Goal: Task Accomplishment & Management: Use online tool/utility

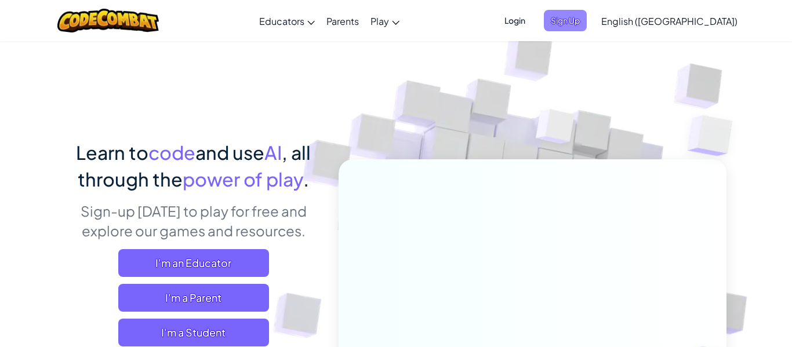
click at [587, 19] on span "Sign Up" at bounding box center [565, 20] width 43 height 21
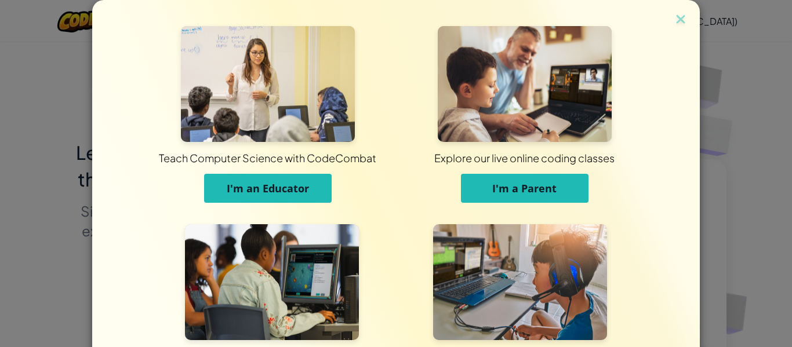
click at [307, 188] on span "I'm an Educator" at bounding box center [268, 189] width 82 height 14
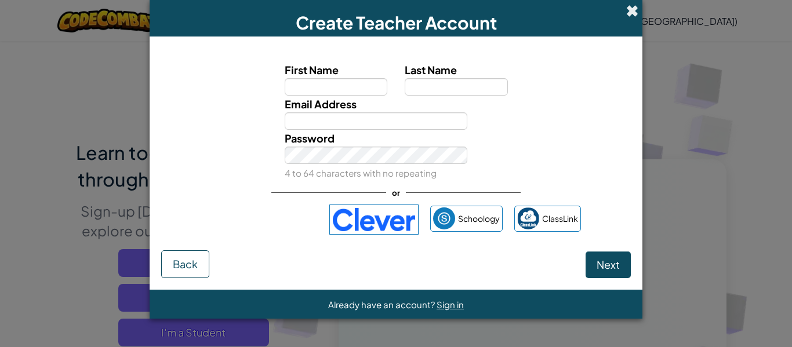
click at [630, 8] on span at bounding box center [632, 11] width 12 height 12
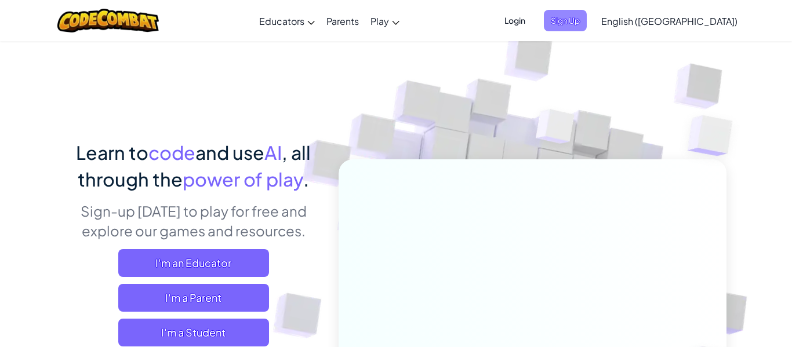
click at [587, 21] on span "Sign Up" at bounding box center [565, 20] width 43 height 21
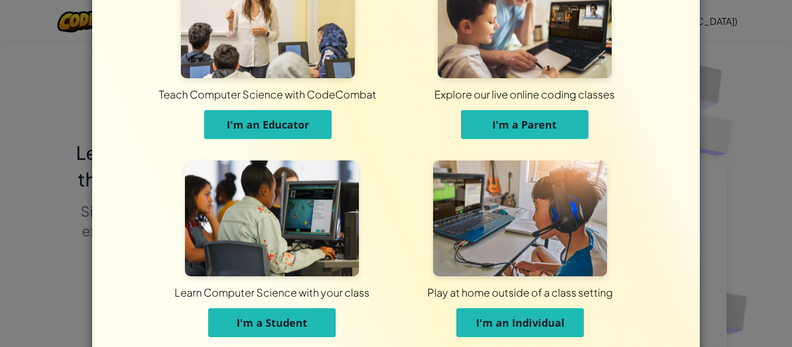
scroll to position [112, 0]
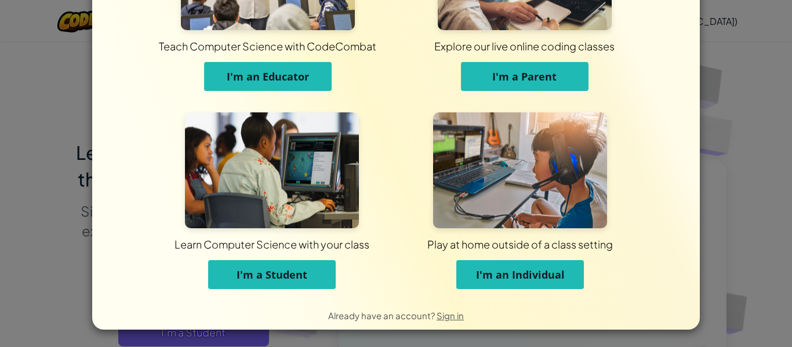
click at [318, 280] on button "I'm a Student" at bounding box center [272, 274] width 128 height 29
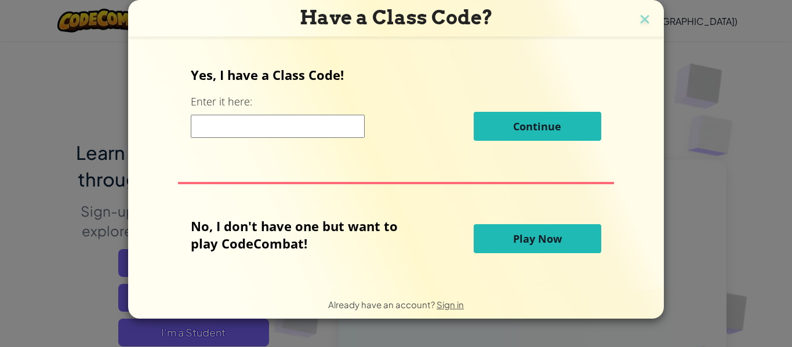
scroll to position [0, 0]
click at [320, 131] on input at bounding box center [278, 126] width 174 height 23
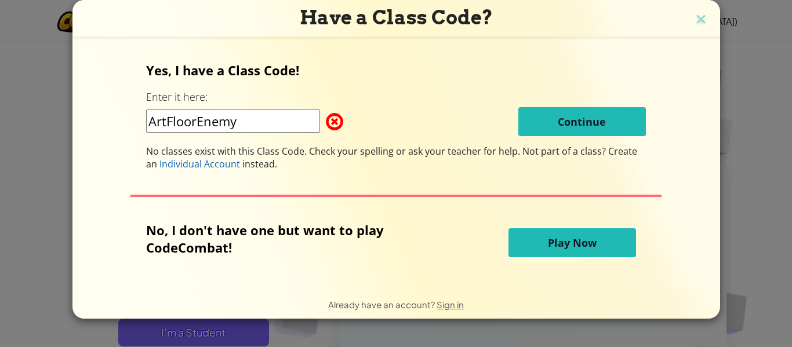
type input "ArtFloorEnemy"
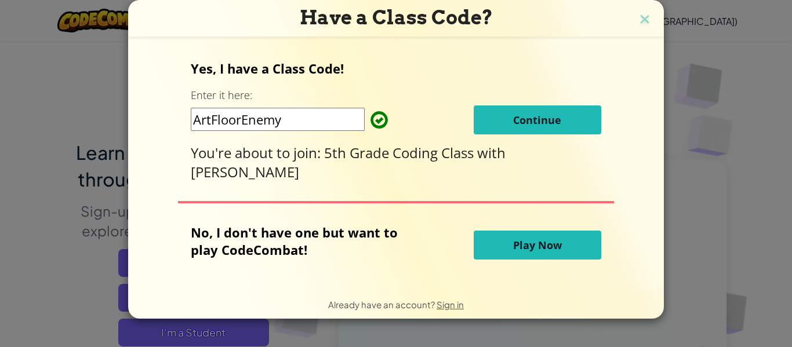
click at [530, 115] on span "Continue" at bounding box center [537, 120] width 48 height 14
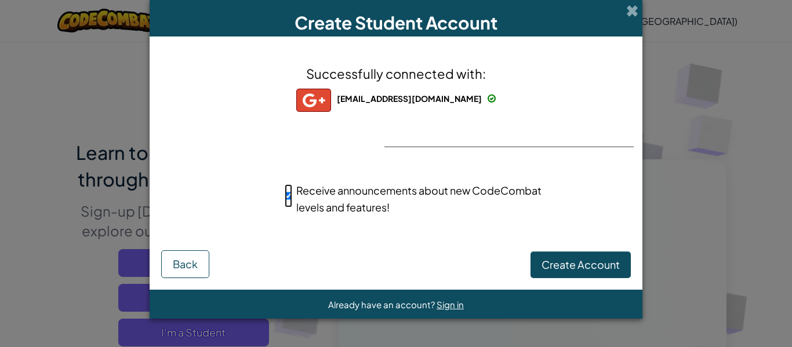
click at [287, 196] on input "Receive announcements about new CodeCombat levels and features!" at bounding box center [289, 195] width 8 height 23
checkbox input "false"
click at [563, 259] on span "Create Account" at bounding box center [581, 264] width 78 height 13
click at [548, 262] on button "Create Account" at bounding box center [581, 265] width 100 height 27
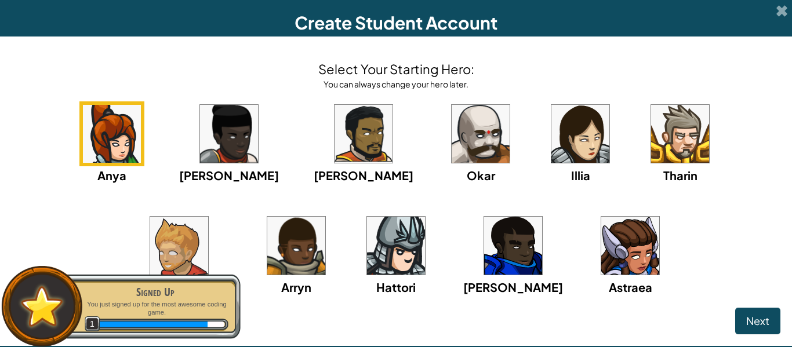
click at [452, 139] on img at bounding box center [481, 134] width 58 height 58
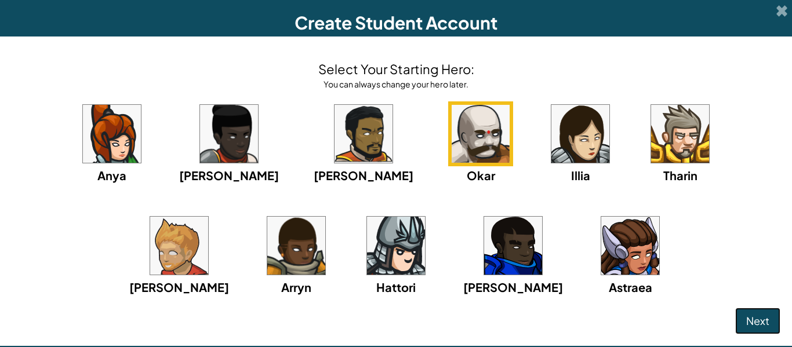
click at [759, 323] on span "Next" at bounding box center [758, 320] width 23 height 13
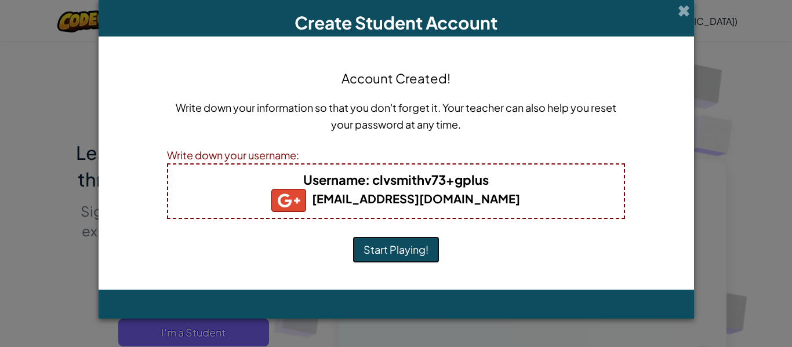
click at [390, 248] on button "Start Playing!" at bounding box center [396, 250] width 87 height 27
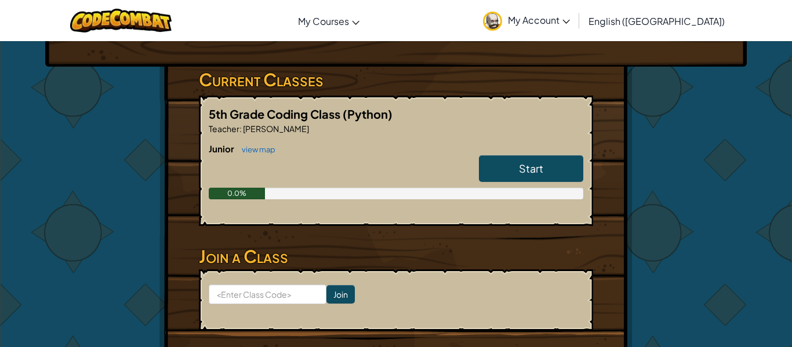
scroll to position [165, 0]
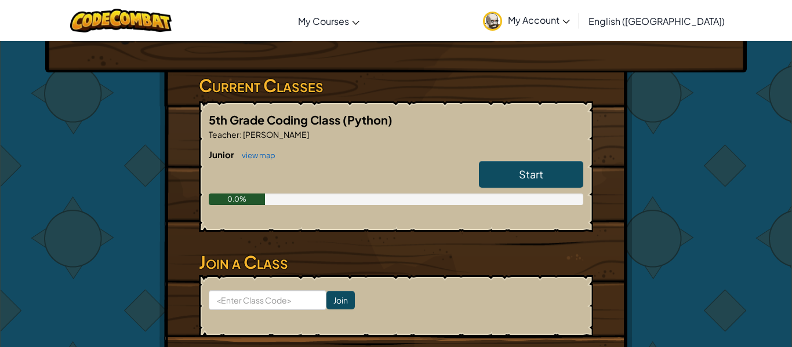
click at [510, 174] on link "Start" at bounding box center [531, 174] width 104 height 27
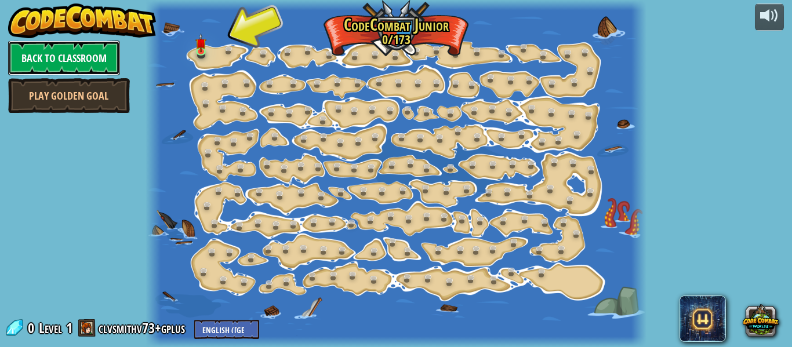
click at [61, 50] on link "Back to Classroom" at bounding box center [64, 58] width 112 height 35
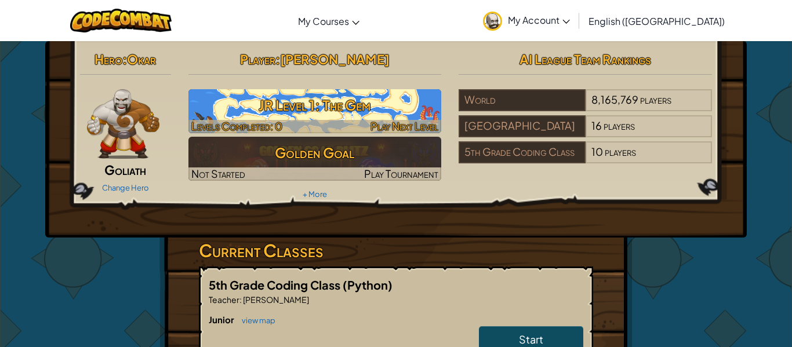
click at [321, 103] on h3 "JR Level 1: The Gem" at bounding box center [315, 105] width 253 height 26
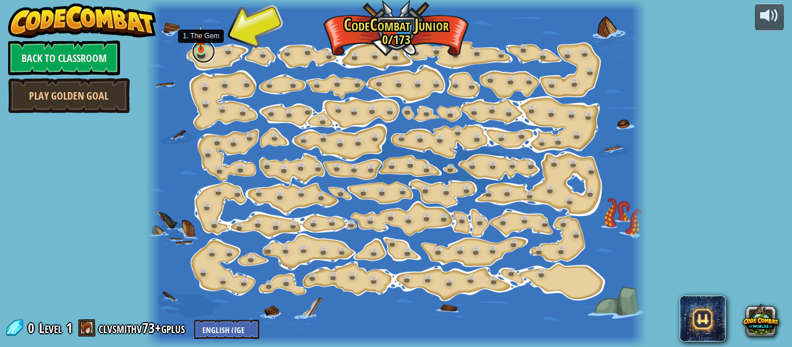
click at [199, 53] on link at bounding box center [203, 51] width 23 height 23
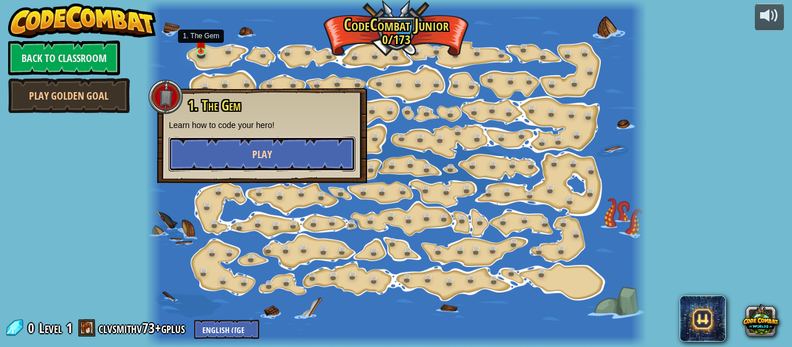
click at [247, 156] on button "Play" at bounding box center [262, 154] width 187 height 35
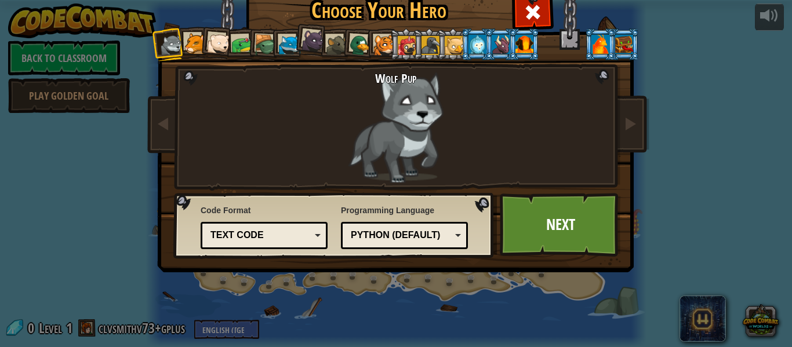
click at [367, 46] on li at bounding box center [382, 44] width 31 height 32
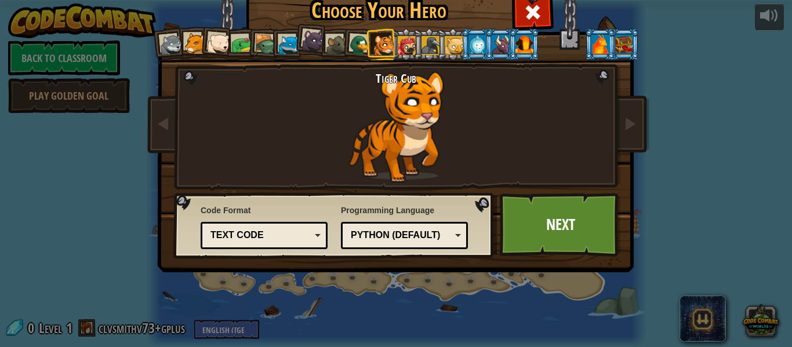
click at [424, 50] on div at bounding box center [431, 45] width 19 height 19
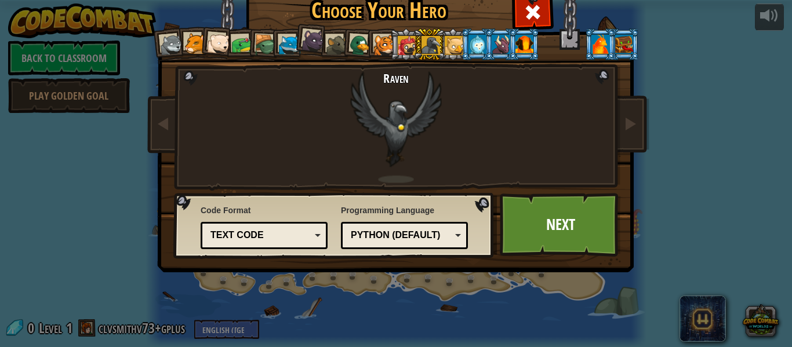
click at [354, 45] on div at bounding box center [360, 45] width 23 height 23
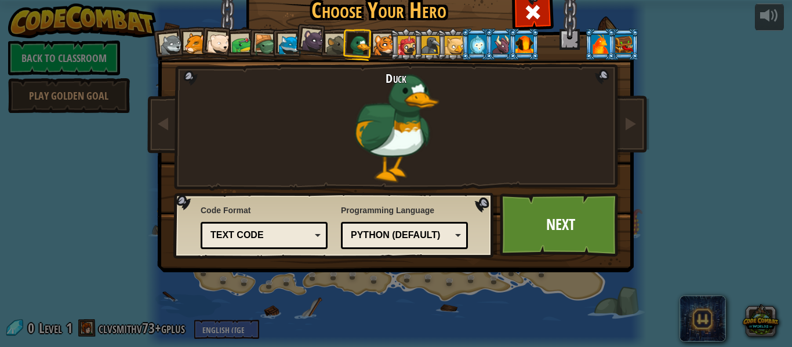
click at [268, 49] on div at bounding box center [266, 45] width 22 height 22
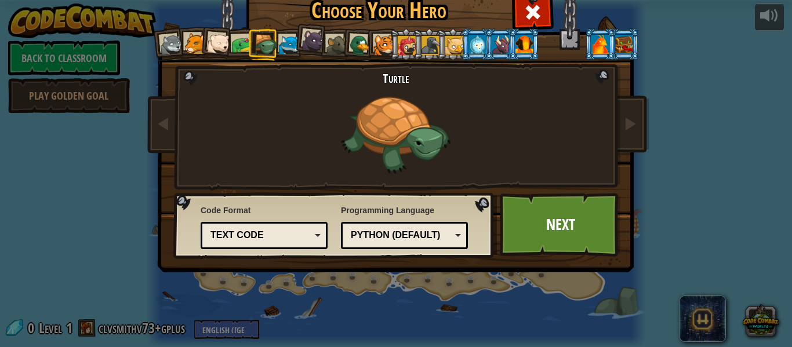
click at [241, 238] on div "Text code" at bounding box center [261, 235] width 100 height 13
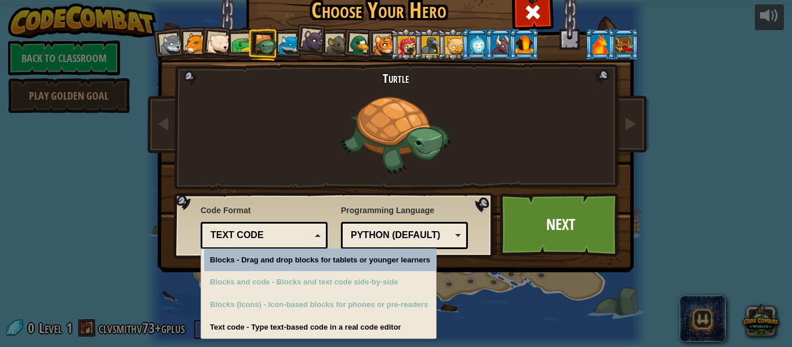
click at [294, 231] on div "Text code" at bounding box center [261, 235] width 100 height 13
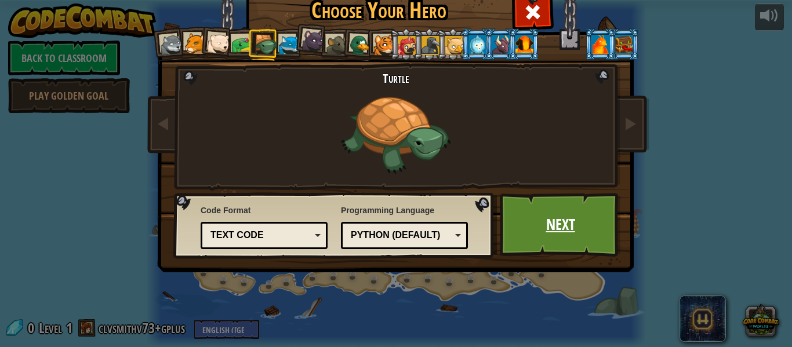
click at [582, 232] on link "Next" at bounding box center [560, 225] width 121 height 64
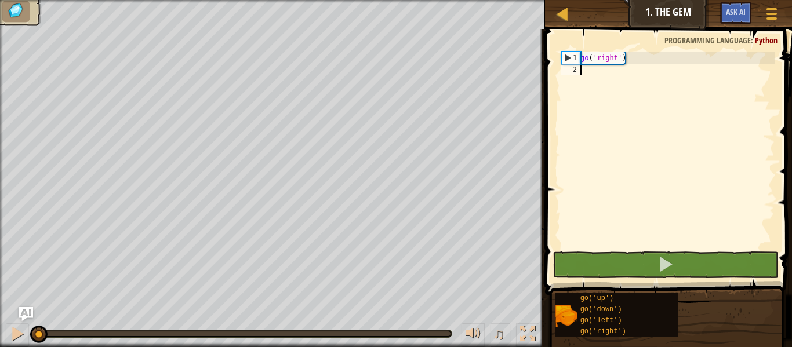
click at [606, 75] on div "go ( 'right' )" at bounding box center [676, 162] width 197 height 220
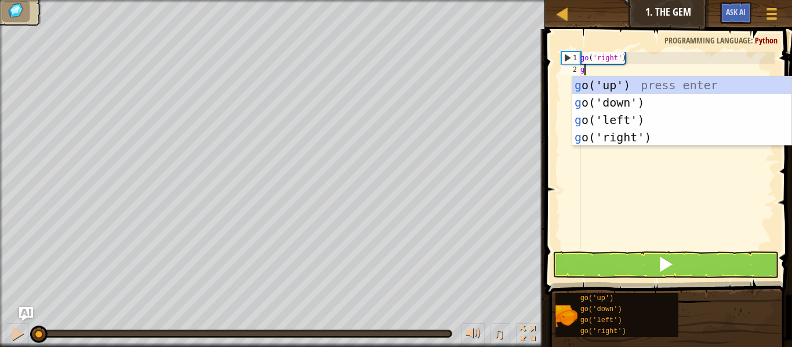
scroll to position [5, 0]
type textarea "go"
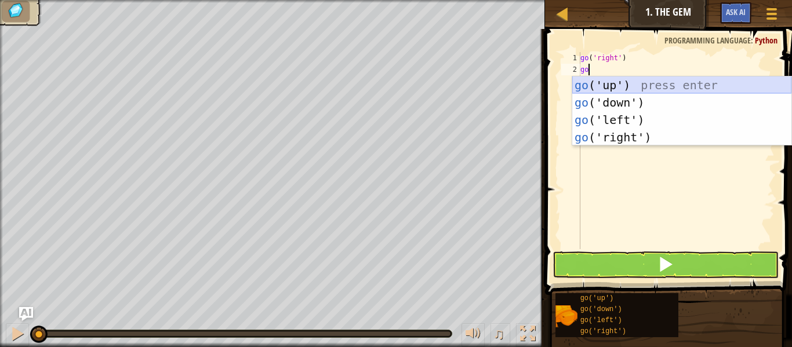
click at [632, 85] on div "go ('up') press enter go ('down') press enter go ('left') press enter go ('righ…" at bounding box center [682, 129] width 219 height 104
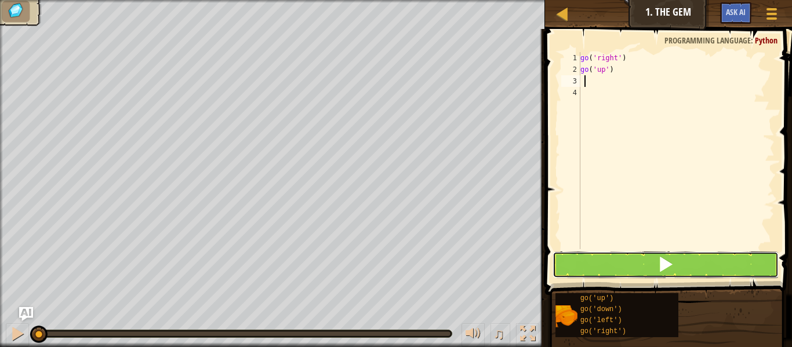
click at [701, 270] on button at bounding box center [666, 265] width 226 height 27
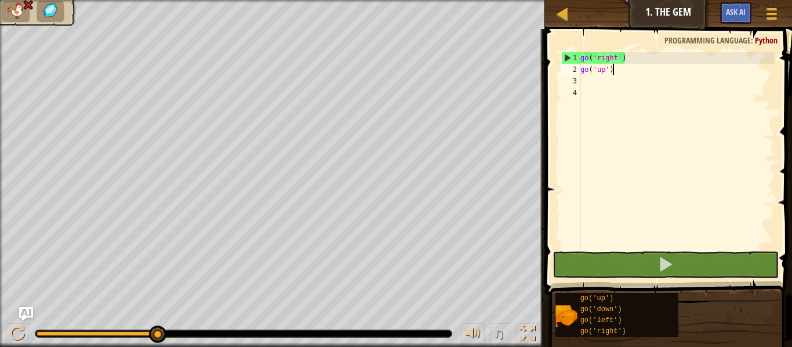
click at [612, 70] on div "go ( 'right' ) go ( 'up' )" at bounding box center [676, 162] width 197 height 220
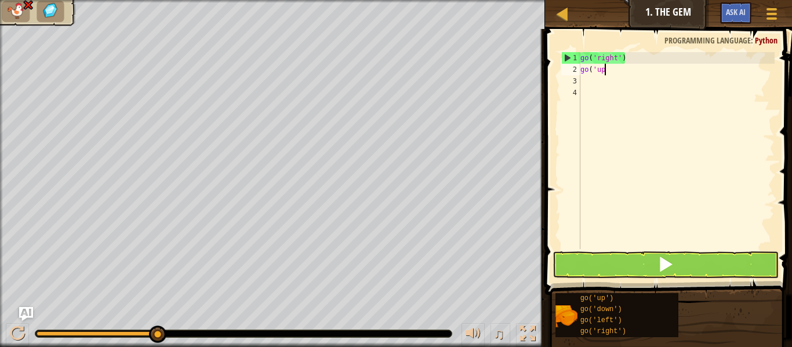
type textarea "g"
click at [629, 56] on div "go ( 'right' )" at bounding box center [676, 162] width 197 height 220
type textarea "g"
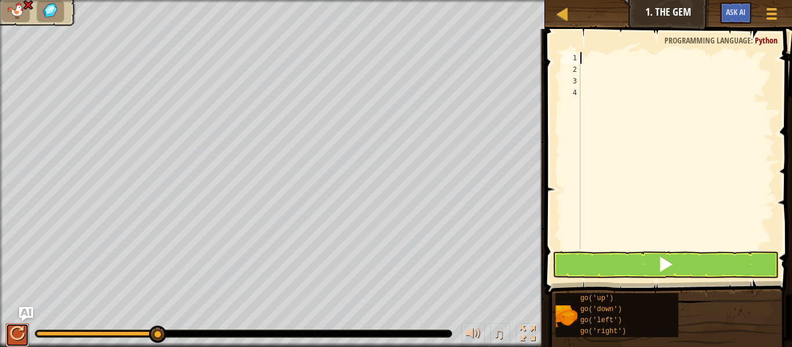
click at [15, 339] on div at bounding box center [17, 334] width 15 height 15
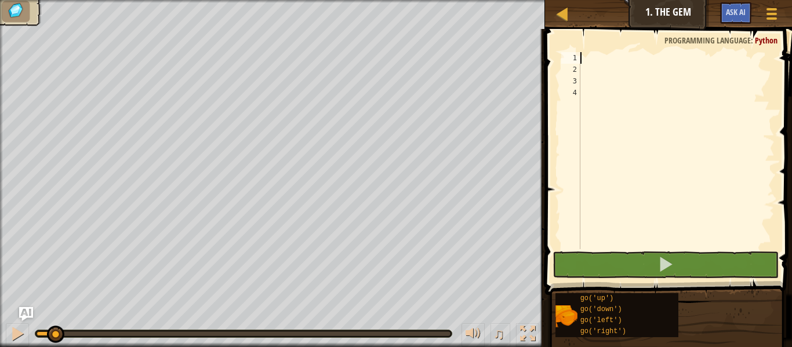
drag, startPoint x: 137, startPoint y: 340, endPoint x: 55, endPoint y: 325, distance: 84.2
click at [55, 0] on body "Map Junior 1. The Gem Game Menu Ask AI 1 הההההההההההההההההההההההההההההההההההההה…" at bounding box center [396, 0] width 792 height 0
click at [17, 340] on div at bounding box center [17, 334] width 15 height 15
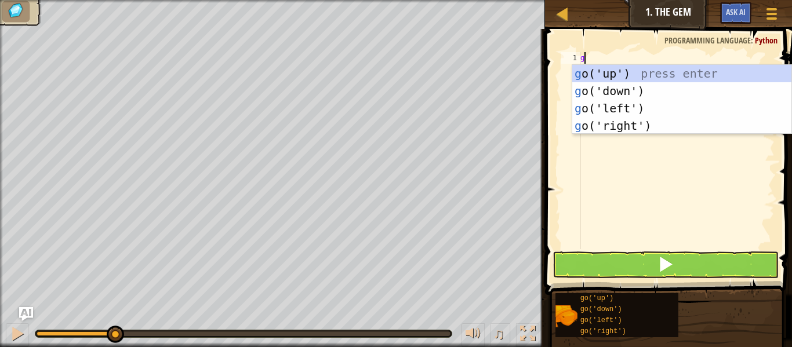
type textarea "go"
click at [661, 124] on div "go ('up') press enter go ('down') press enter go ('left') press enter go ('righ…" at bounding box center [682, 117] width 219 height 104
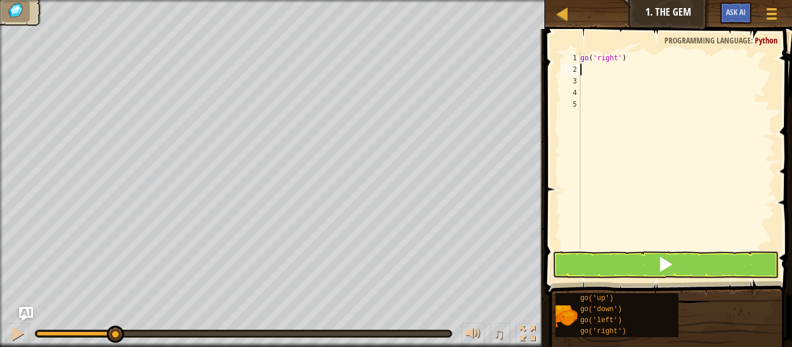
type textarea "go"
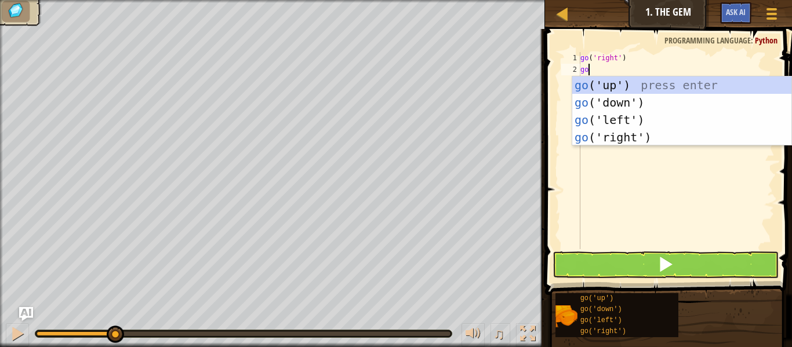
scroll to position [5, 1]
click at [626, 102] on div "go ('up') press enter go ('down') press enter go ('left') press enter go ('righ…" at bounding box center [682, 129] width 219 height 104
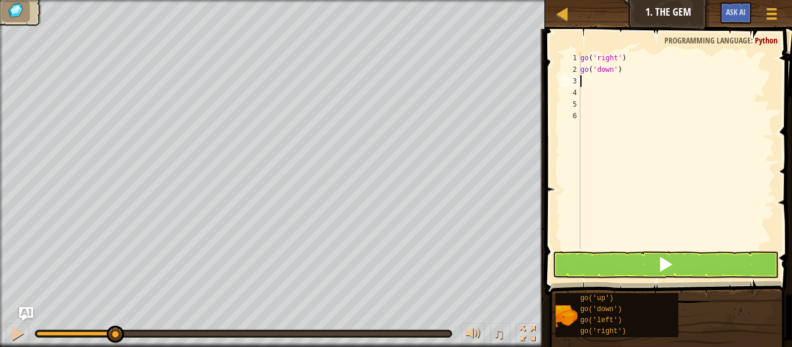
scroll to position [5, 0]
type textarea "go"
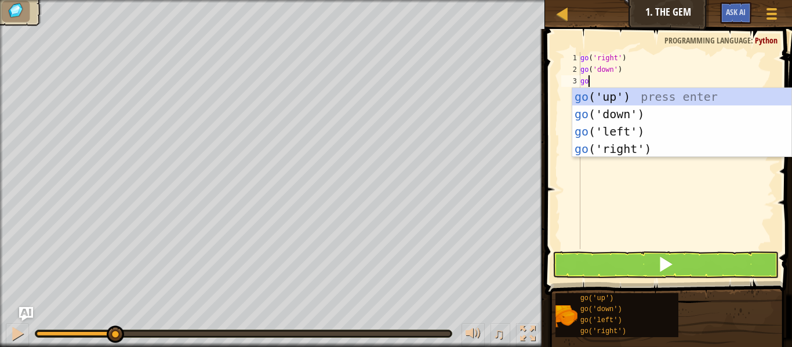
scroll to position [5, 1]
click at [622, 149] on div "go ('up') press enter go ('down') press enter go ('left') press enter go ('righ…" at bounding box center [682, 140] width 219 height 104
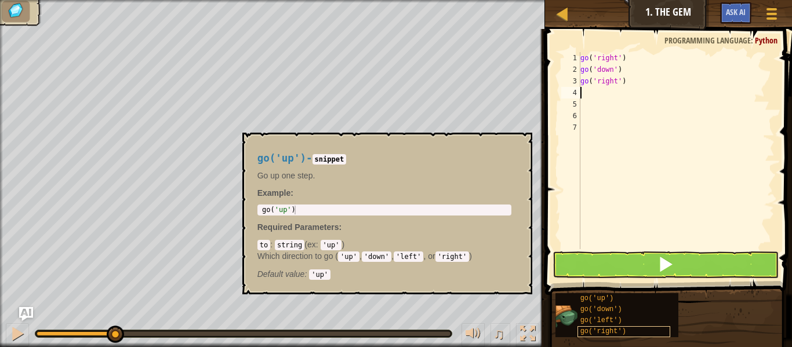
click at [661, 335] on div "go('right')" at bounding box center [624, 332] width 93 height 11
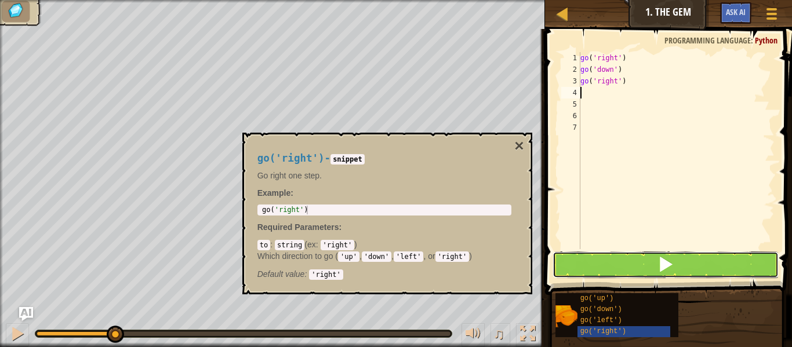
click at [571, 257] on button at bounding box center [666, 265] width 226 height 27
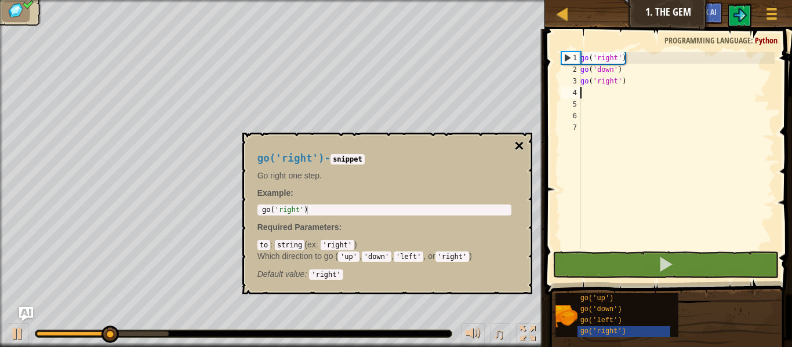
click at [517, 142] on button "×" at bounding box center [519, 146] width 9 height 16
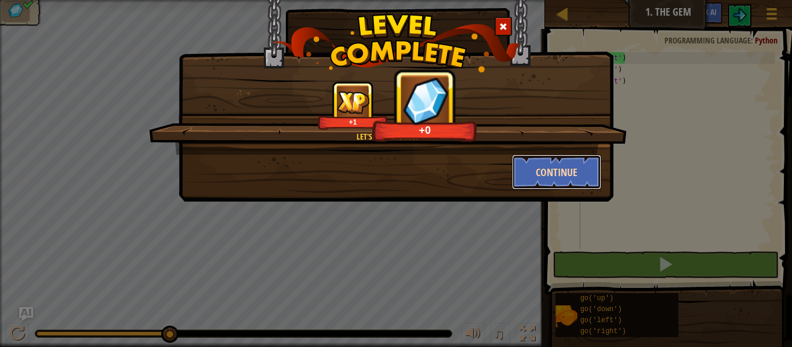
click at [565, 177] on button "Continue" at bounding box center [557, 172] width 90 height 35
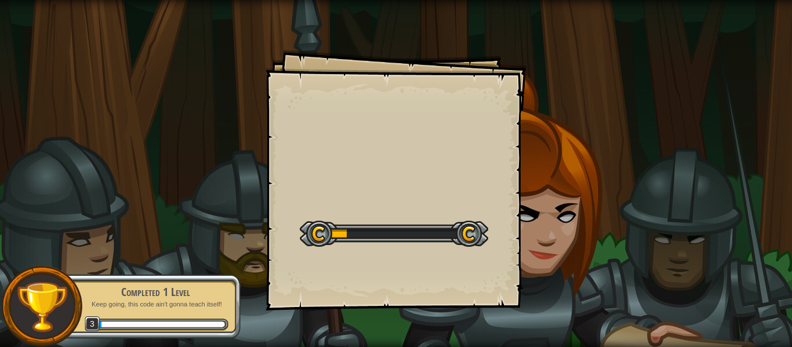
click at [377, 157] on div "Goals Start Level Error loading from server. Try refreshing the page. You'll ne…" at bounding box center [396, 180] width 261 height 261
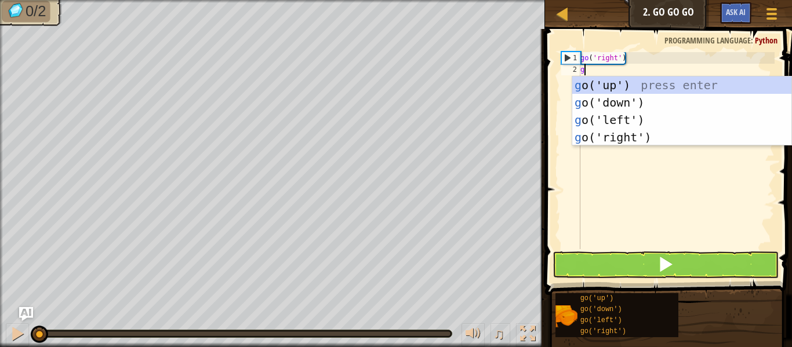
scroll to position [5, 0]
type textarea "go"
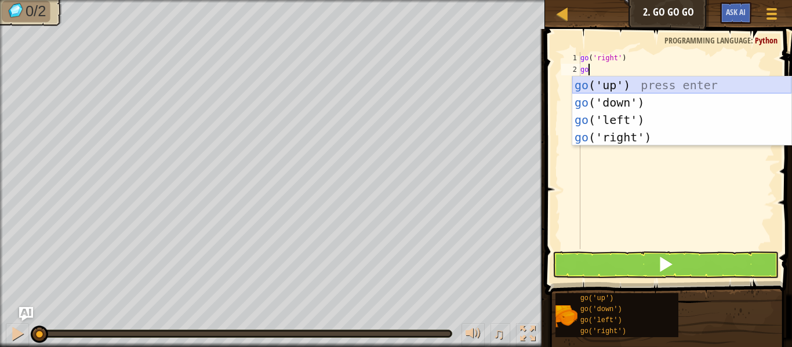
click at [705, 84] on div "go ('up') press enter go ('down') press enter go ('left') press enter go ('righ…" at bounding box center [682, 129] width 219 height 104
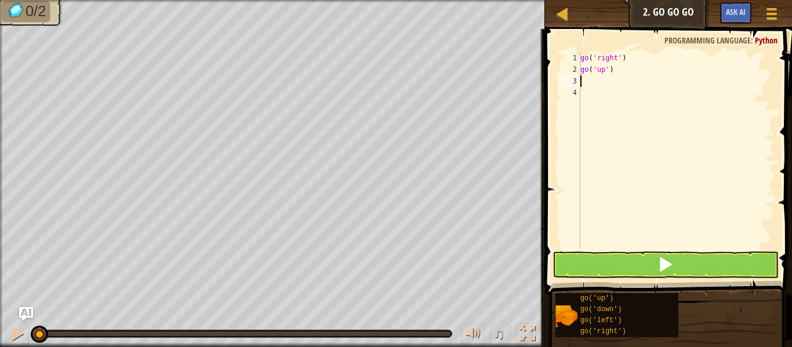
scroll to position [5, 0]
type textarea "go"
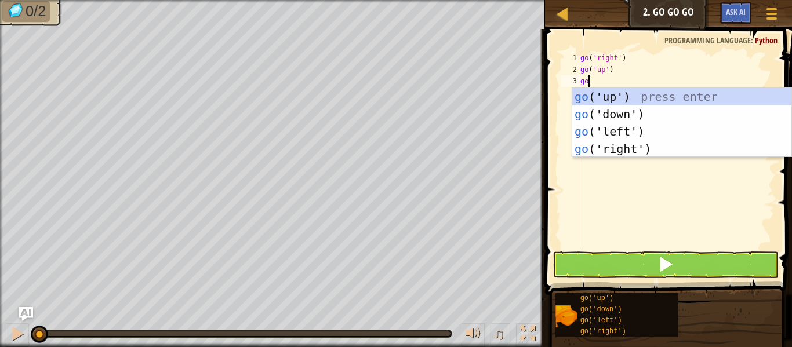
scroll to position [5, 1]
click at [637, 148] on div "go ('up') press enter go ('down') press enter go ('left') press enter go ('righ…" at bounding box center [682, 140] width 219 height 104
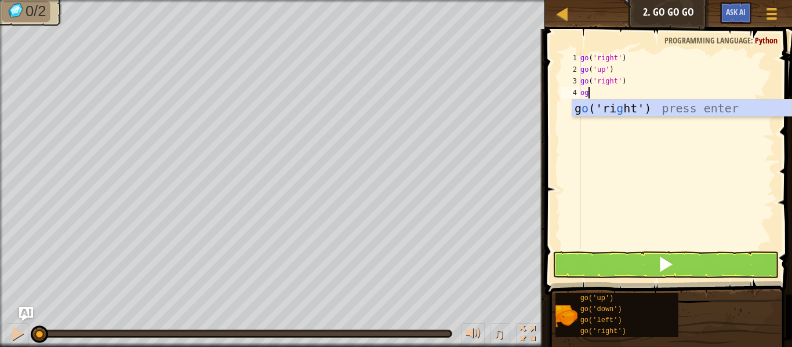
type textarea "o"
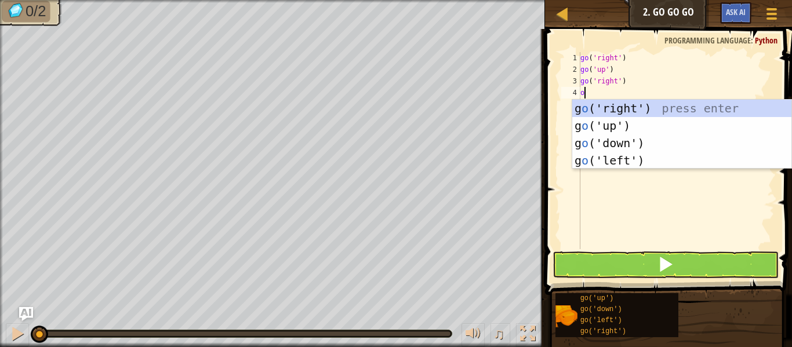
scroll to position [5, 0]
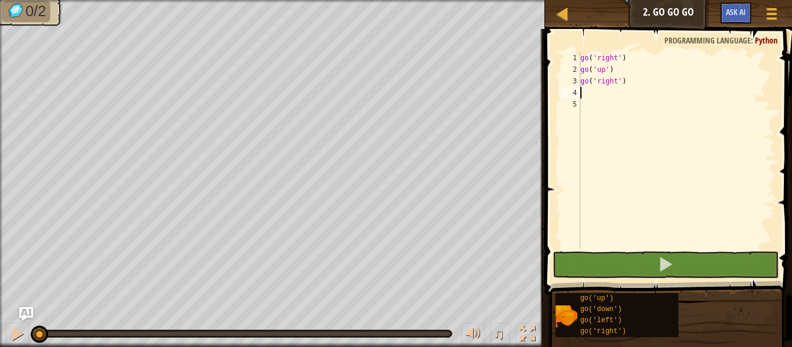
type textarea "go"
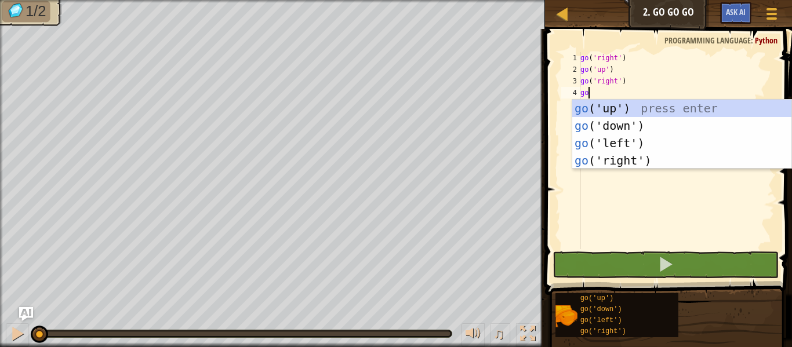
scroll to position [5, 1]
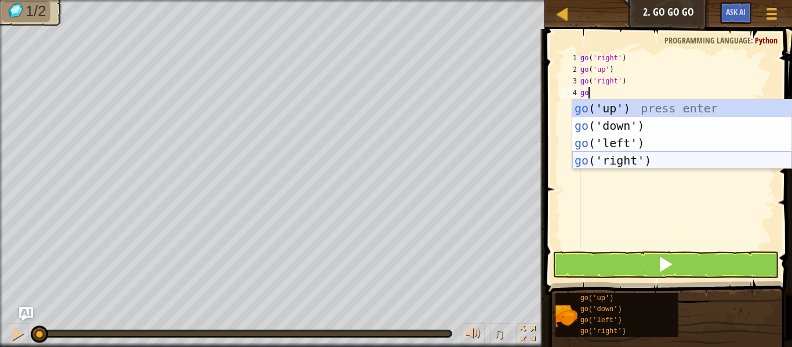
click at [652, 164] on div "go ('up') press enter go ('down') press enter go ('left') press enter go ('righ…" at bounding box center [682, 152] width 219 height 104
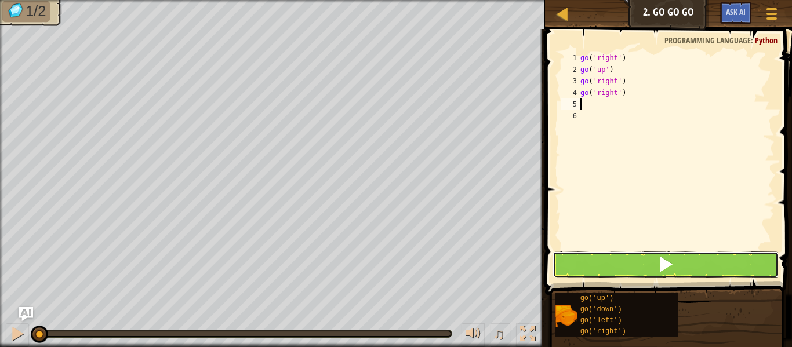
click at [596, 266] on button at bounding box center [666, 265] width 226 height 27
